Goal: Complete application form

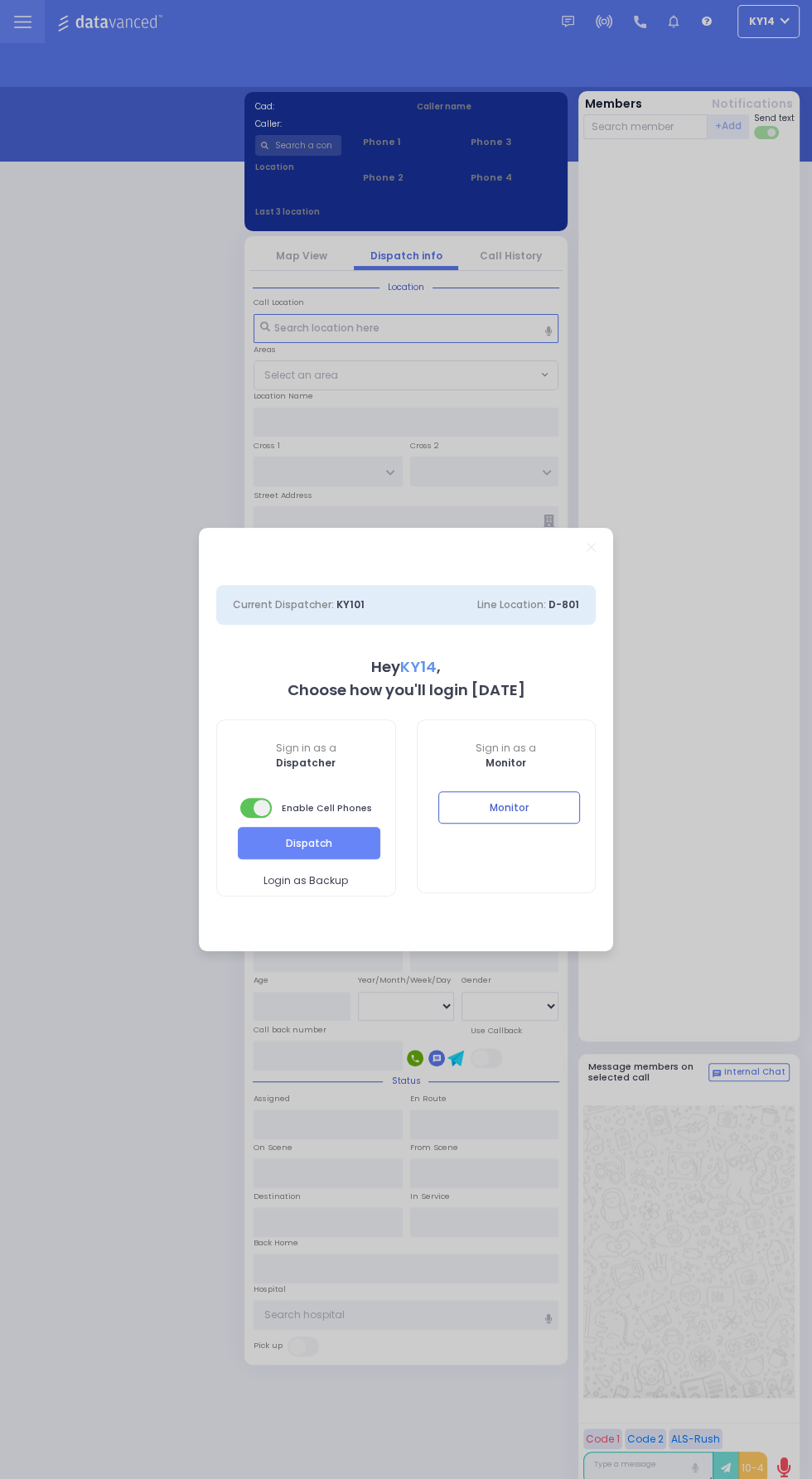
select select "2"
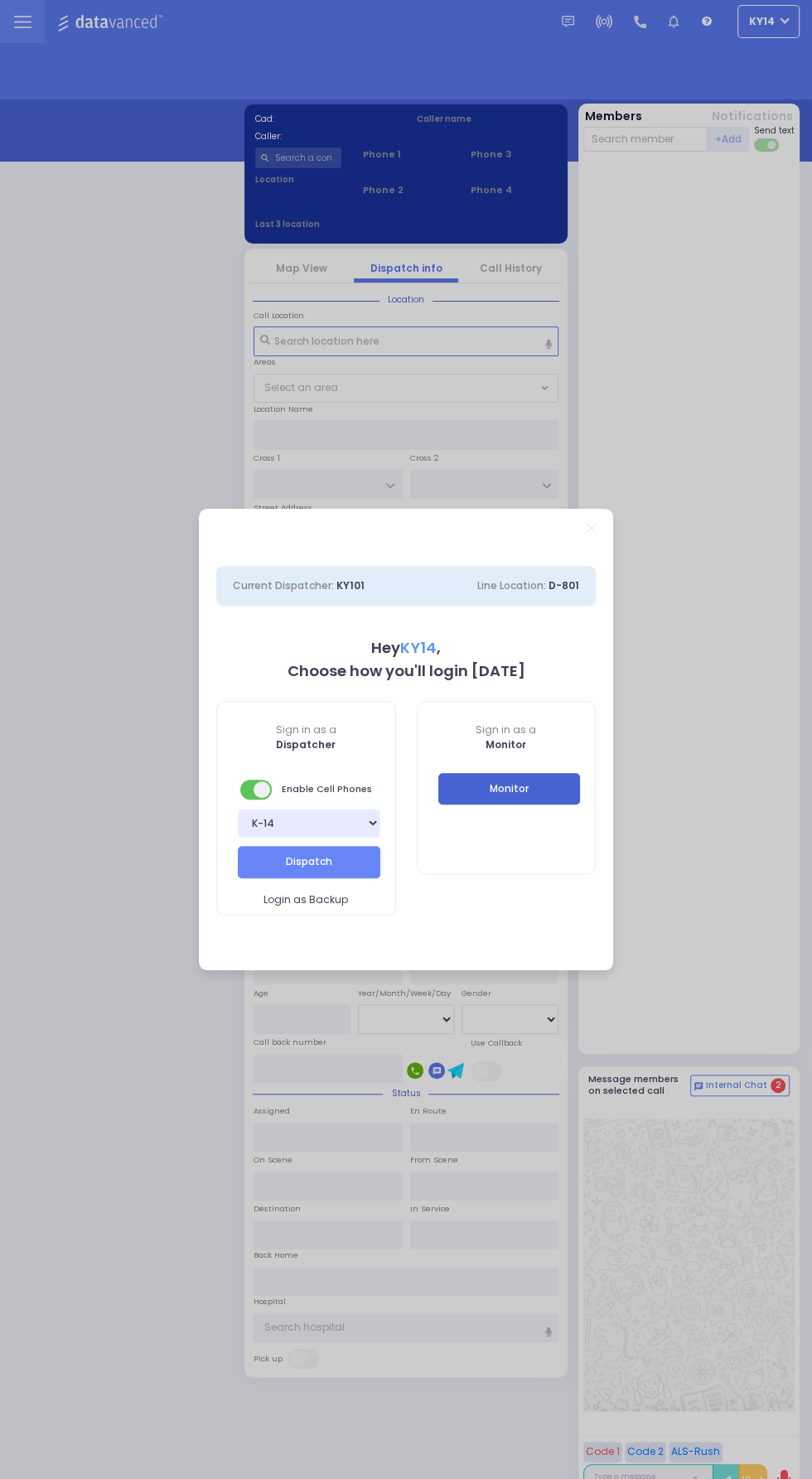
click at [528, 800] on button "Monitor" at bounding box center [510, 789] width 143 height 32
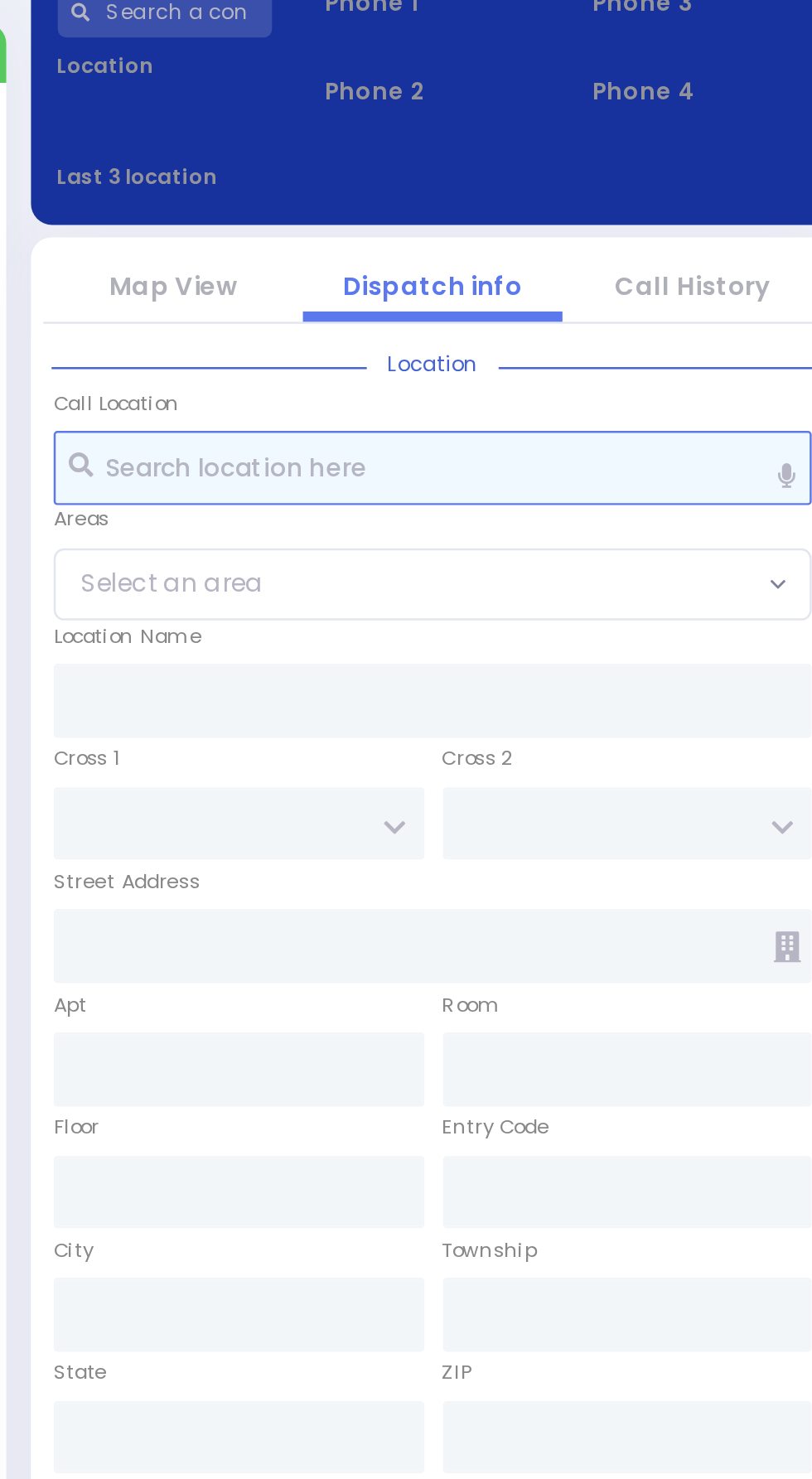
scroll to position [95, 0]
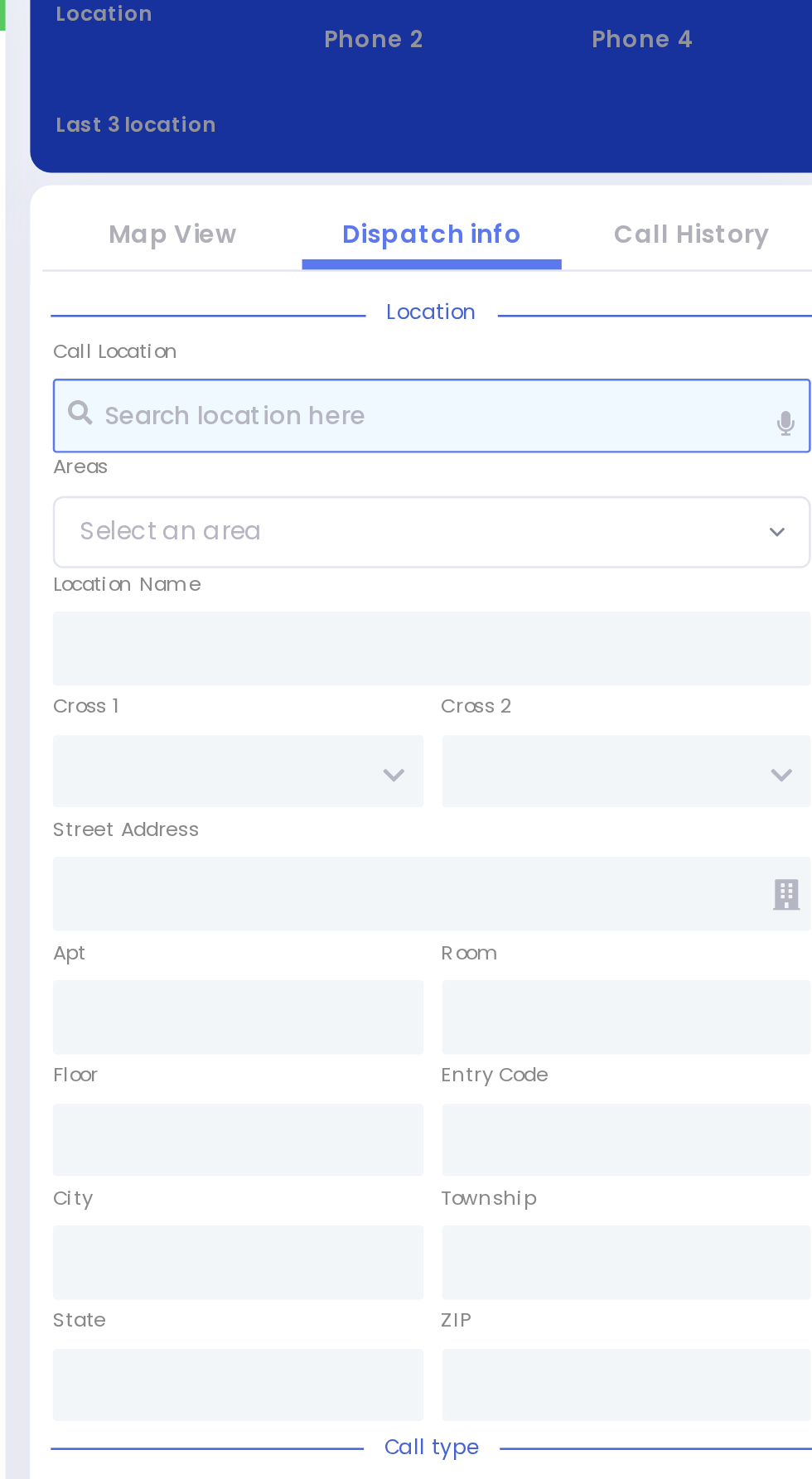
select select
radio input "true"
type input "[PERSON_NAME]"
select select
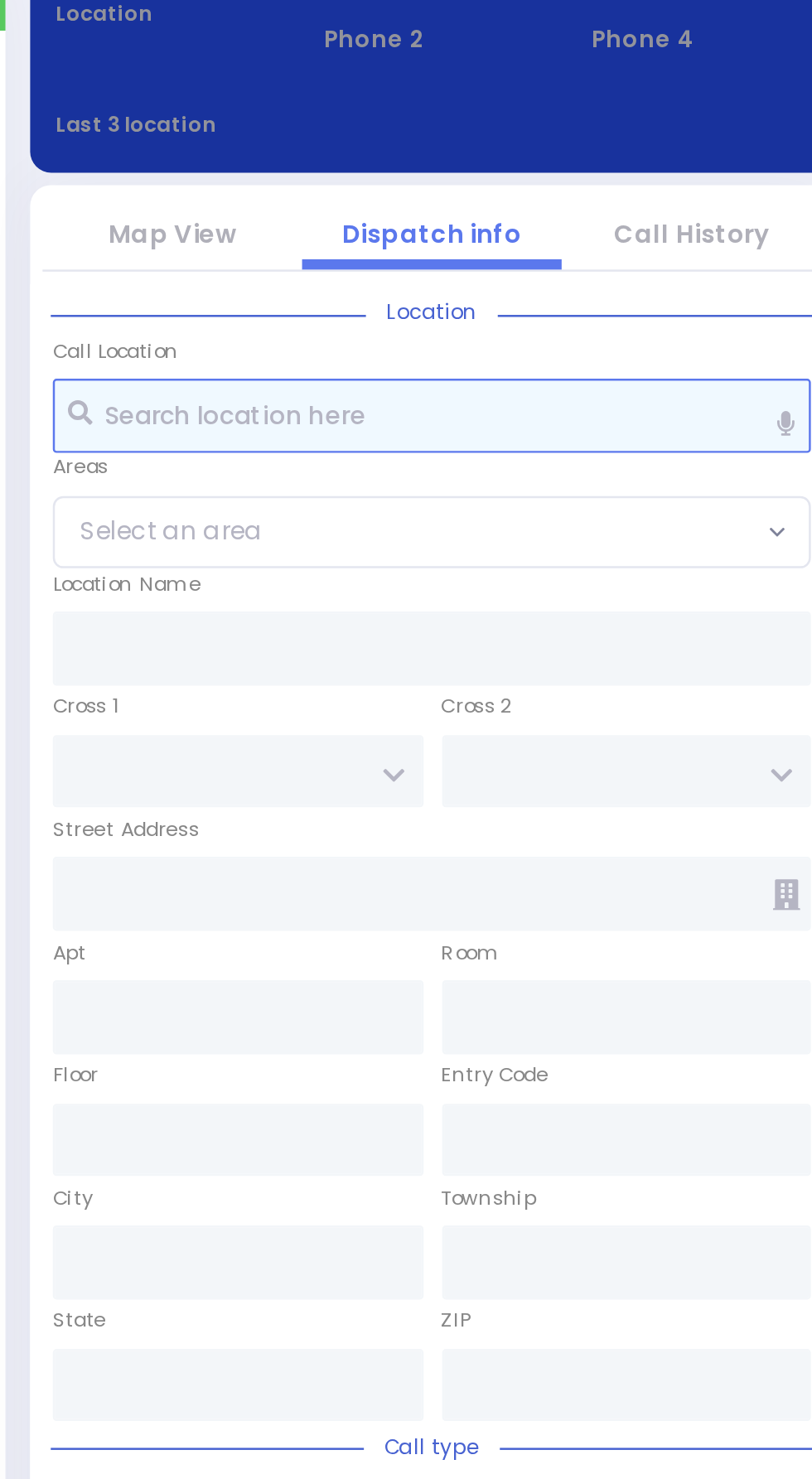
type input "17:33"
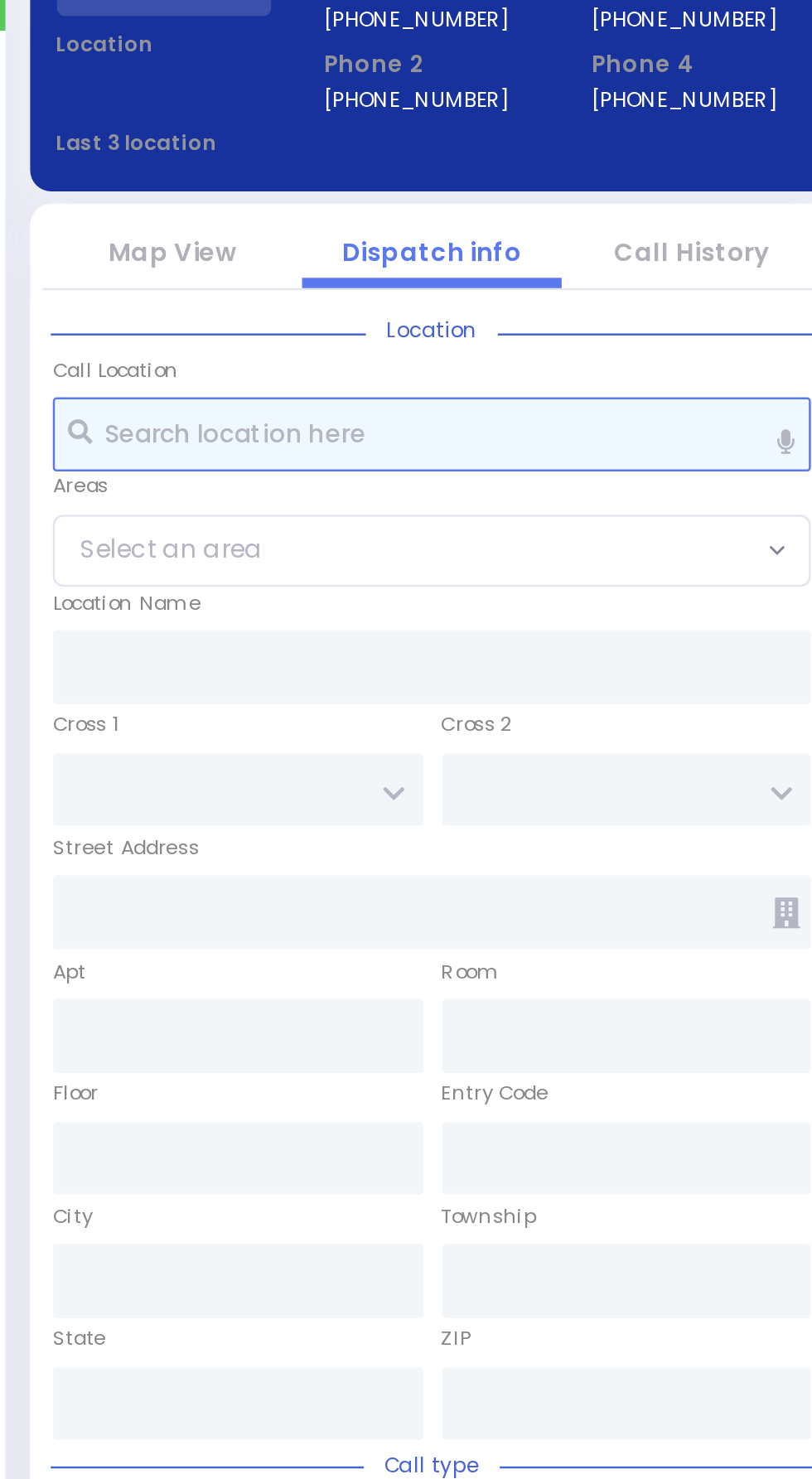
select select
radio input "true"
select select
radio input "true"
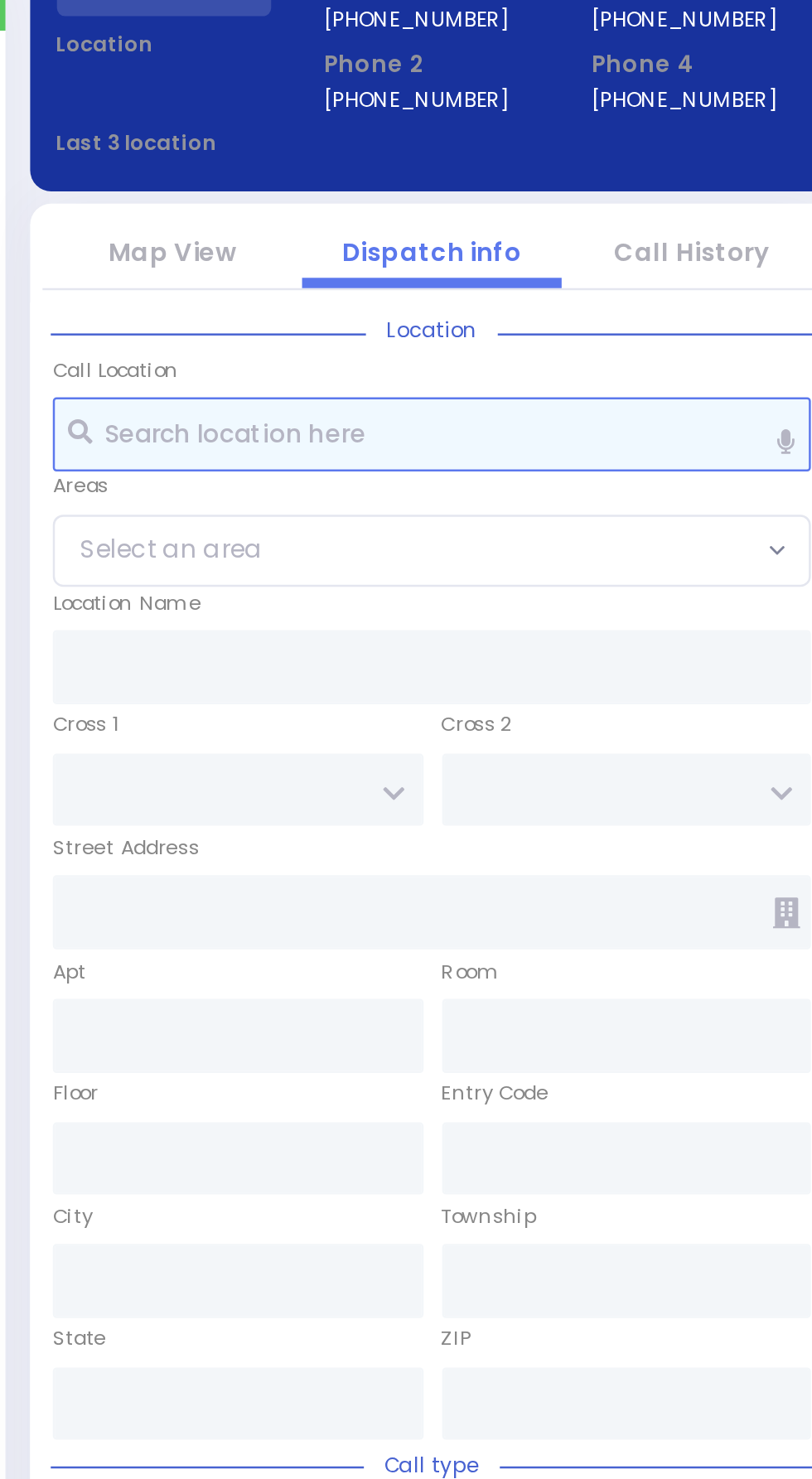
select select
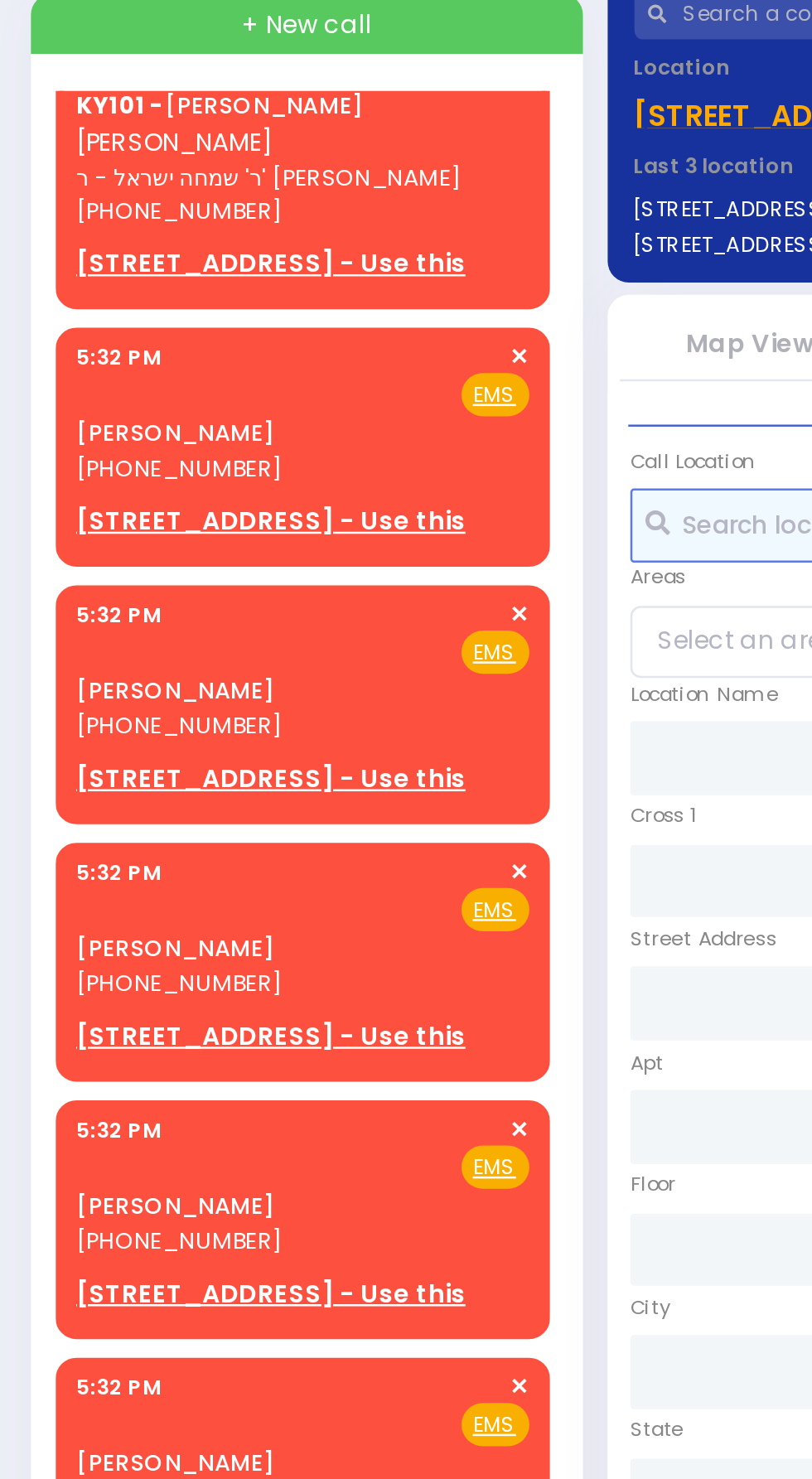
scroll to position [144, 0]
